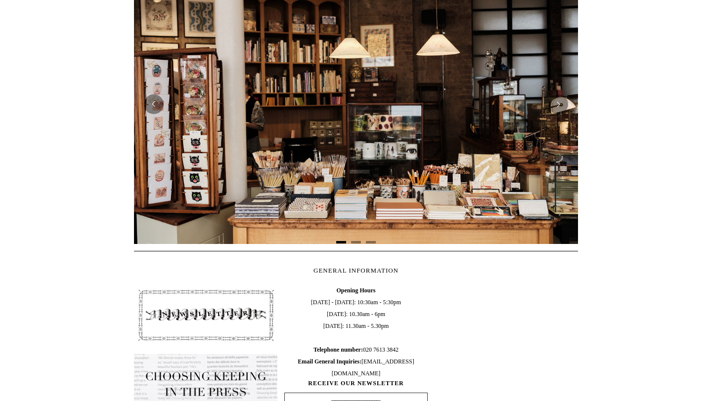
scroll to position [238, 0]
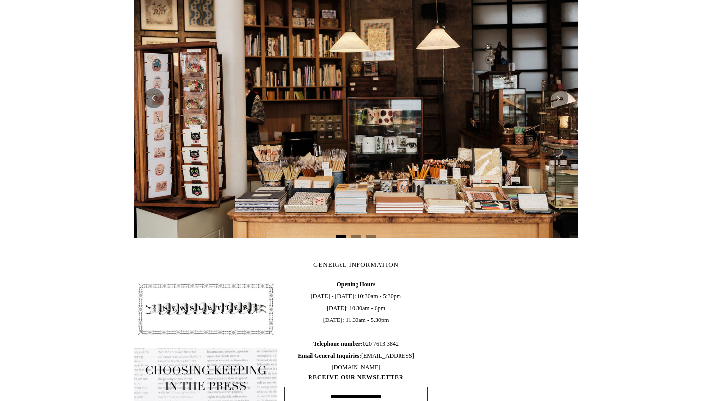
click at [352, 141] on img at bounding box center [356, 98] width 444 height 279
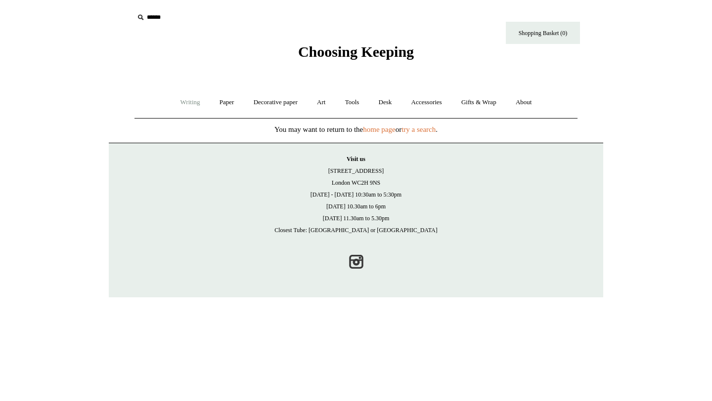
click at [187, 106] on link "Writing +" at bounding box center [190, 102] width 38 height 26
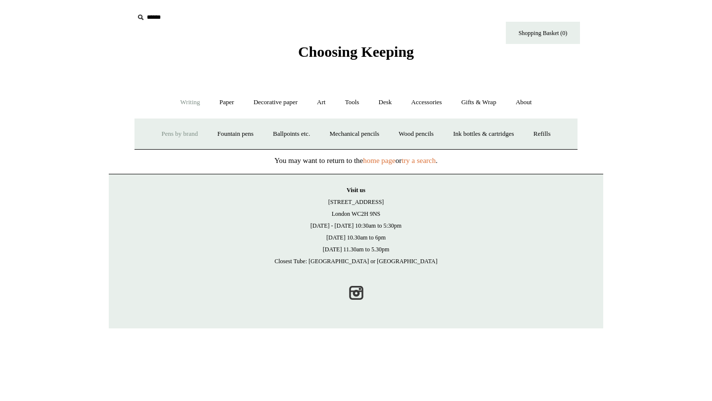
click at [188, 134] on link "Pens by brand +" at bounding box center [180, 134] width 54 height 26
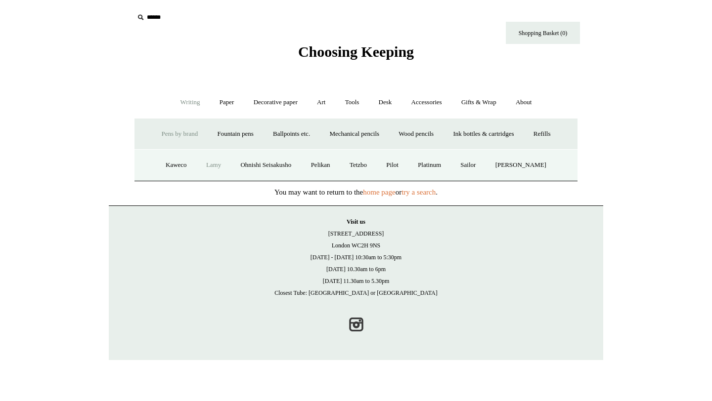
click at [215, 170] on link "Lamy" at bounding box center [213, 165] width 33 height 26
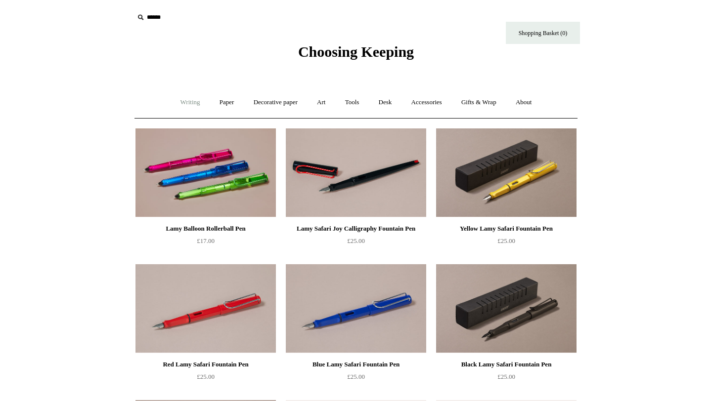
click at [189, 102] on link "Writing +" at bounding box center [190, 102] width 38 height 26
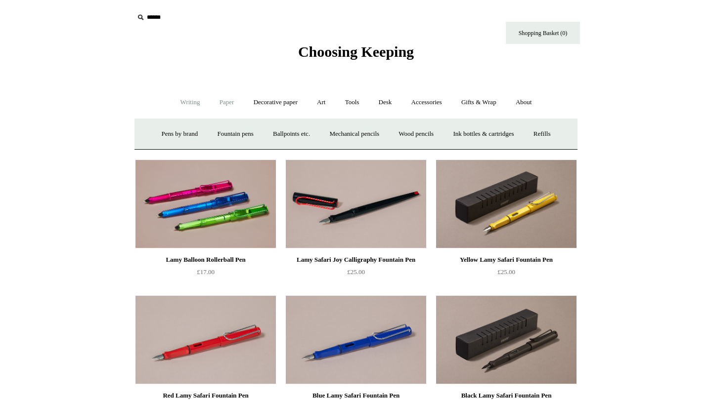
click at [213, 102] on link "Paper +" at bounding box center [227, 102] width 33 height 26
click at [201, 134] on link "Notebooks +" at bounding box center [217, 134] width 45 height 26
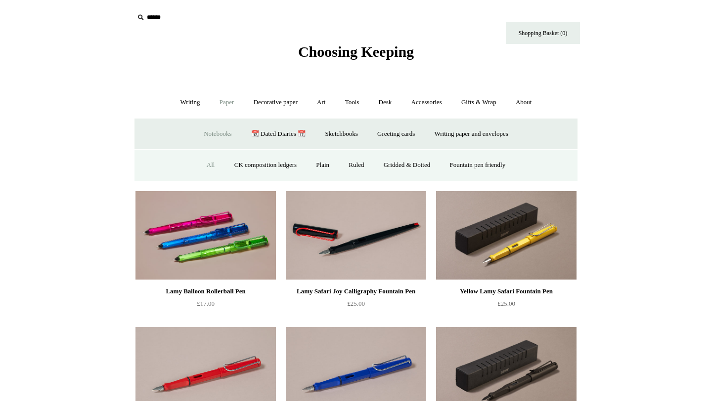
click at [202, 162] on link "All" at bounding box center [211, 165] width 26 height 26
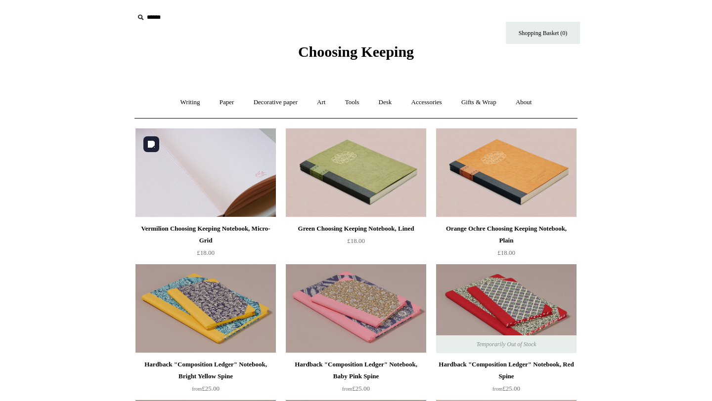
click at [224, 185] on img at bounding box center [205, 172] width 140 height 89
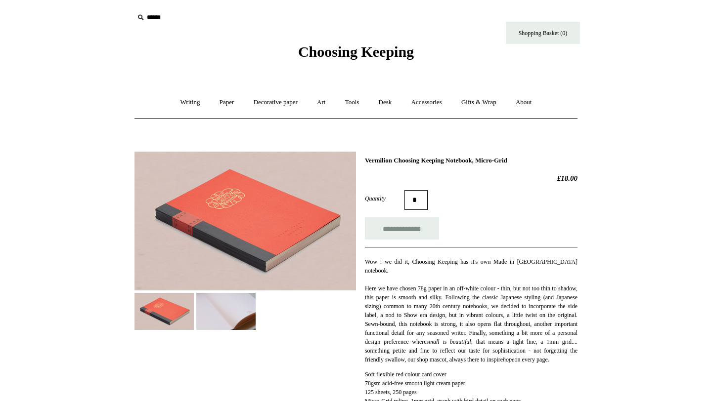
click at [216, 315] on img at bounding box center [225, 311] width 59 height 37
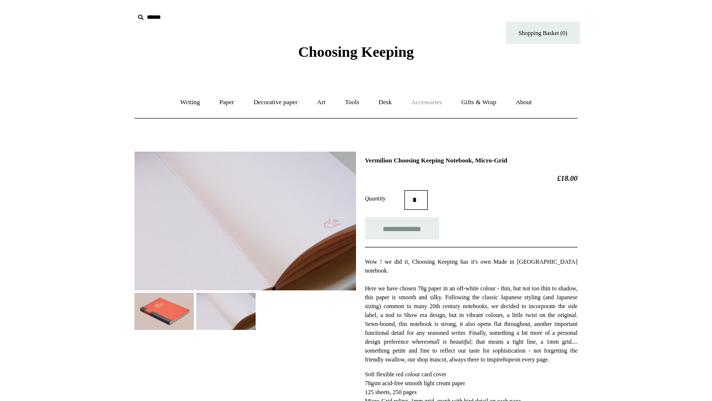
click at [435, 99] on link "Accessories +" at bounding box center [426, 102] width 48 height 26
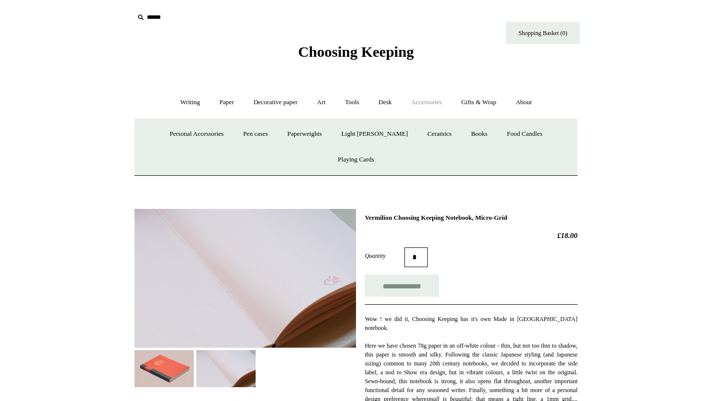
click at [318, 47] on span "Choosing Keeping" at bounding box center [356, 51] width 116 height 16
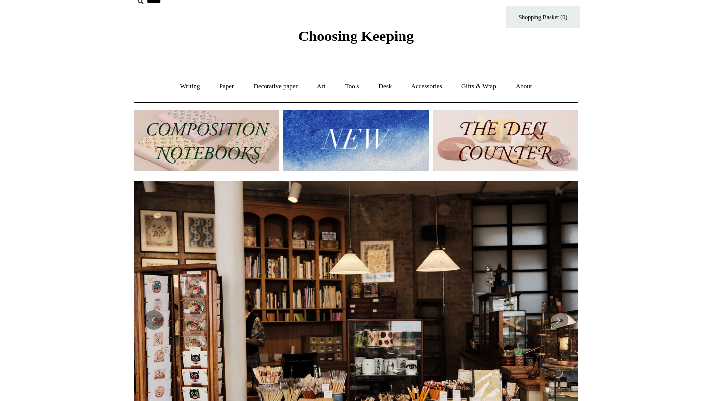
scroll to position [8, 0]
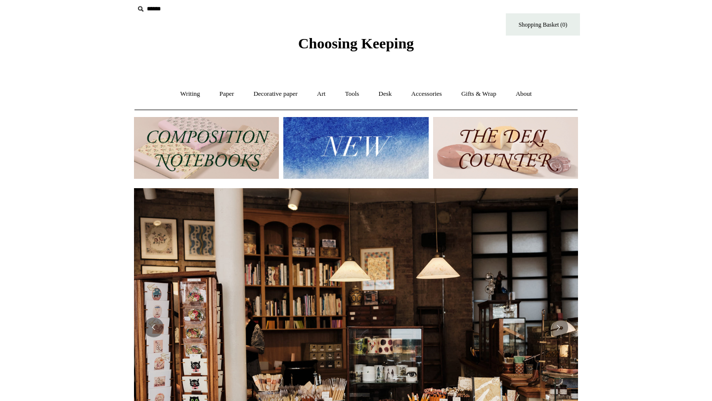
click at [236, 136] on img at bounding box center [206, 148] width 145 height 62
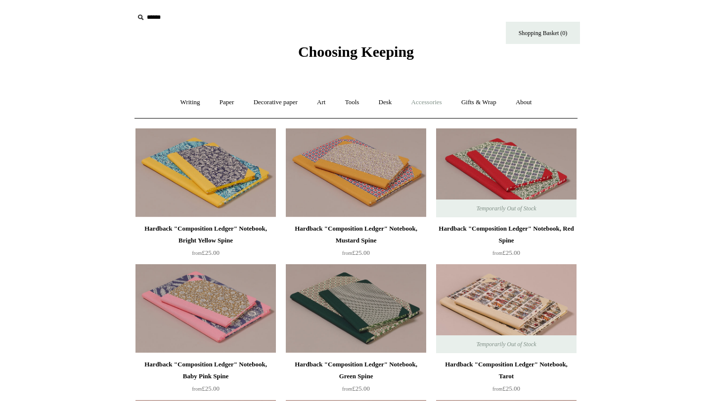
click at [442, 100] on link "Accessories +" at bounding box center [426, 102] width 48 height 26
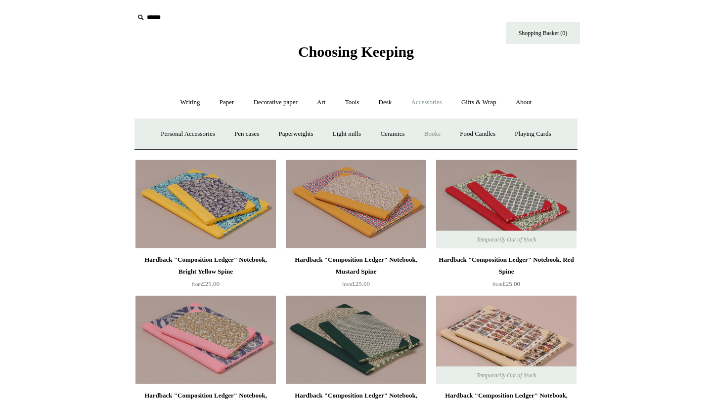
click at [441, 131] on link "Books" at bounding box center [432, 134] width 34 height 26
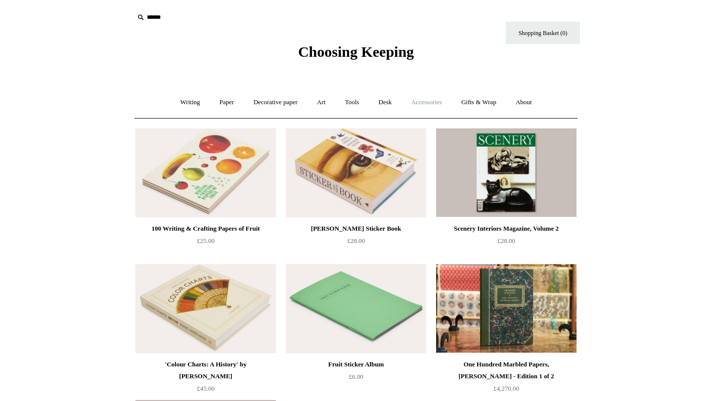
click at [440, 102] on link "Accessories +" at bounding box center [426, 102] width 48 height 26
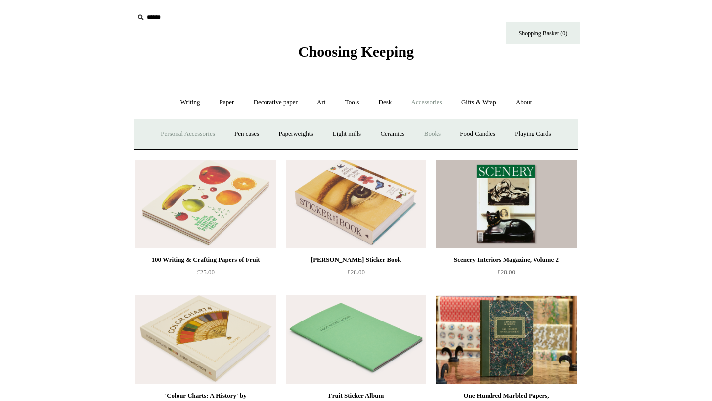
click at [211, 134] on link "Personal Accessories +" at bounding box center [188, 134] width 72 height 26
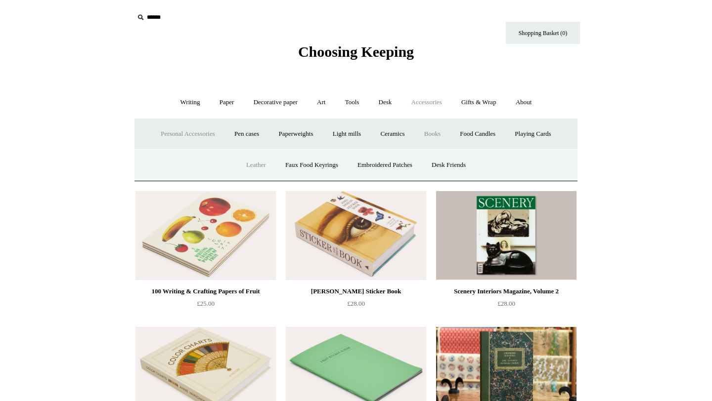
click at [252, 167] on link "Leather" at bounding box center [256, 165] width 38 height 26
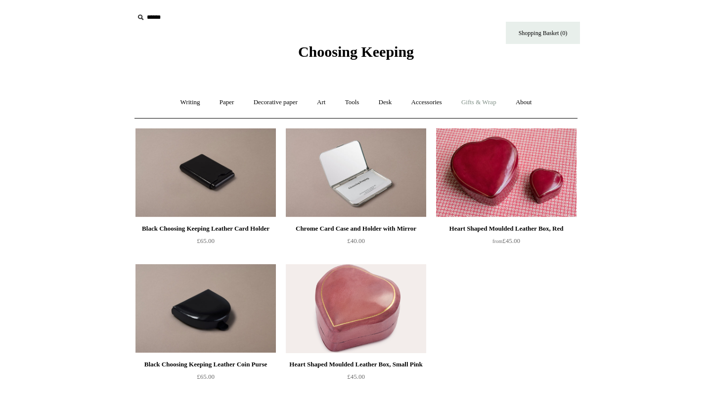
click at [487, 108] on link "Gifts & Wrap +" at bounding box center [478, 102] width 53 height 26
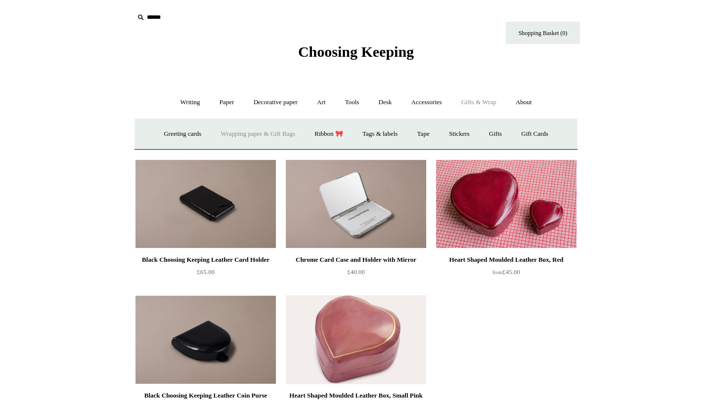
click at [287, 129] on link "Wrapping paper & Gift Bags" at bounding box center [258, 134] width 92 height 26
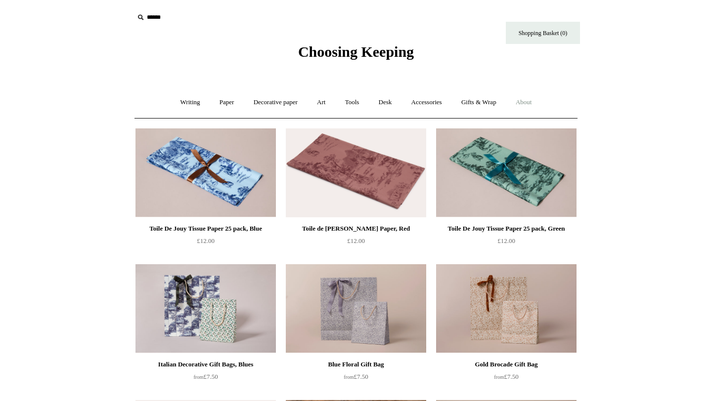
click at [525, 106] on link "About +" at bounding box center [524, 102] width 34 height 26
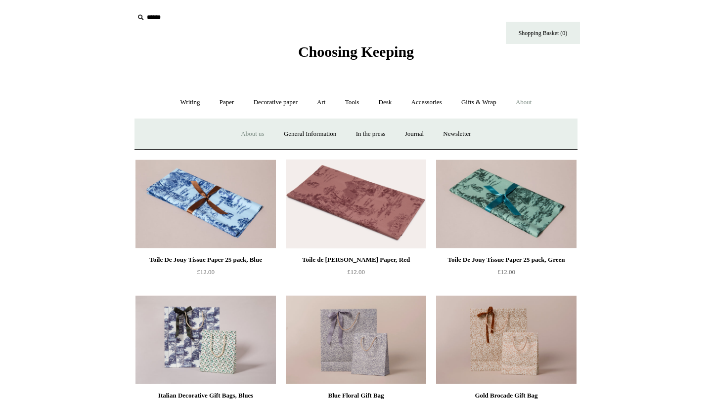
click at [245, 137] on link "About us" at bounding box center [252, 134] width 41 height 26
